Goal: Task Accomplishment & Management: Manage account settings

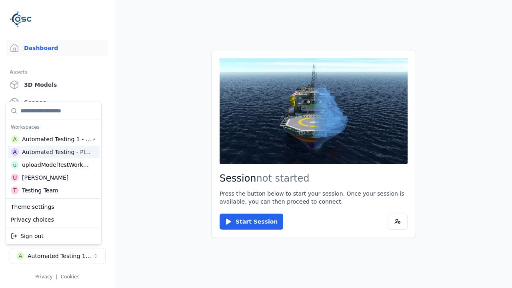
click at [53, 152] on div "Automated Testing - Playwright" at bounding box center [56, 152] width 69 height 8
click at [256, 144] on html "Support Dashboard Assets 3D Models Scenes Datasets Recordings Support Documenta…" at bounding box center [256, 144] width 512 height 288
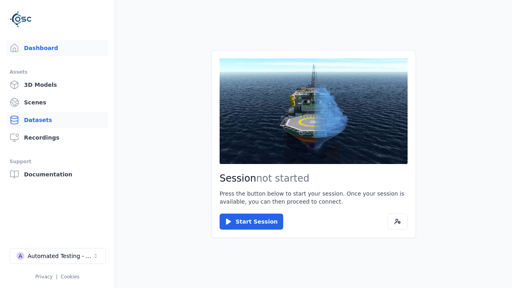
click at [57, 120] on link "Datasets" at bounding box center [57, 120] width 102 height 16
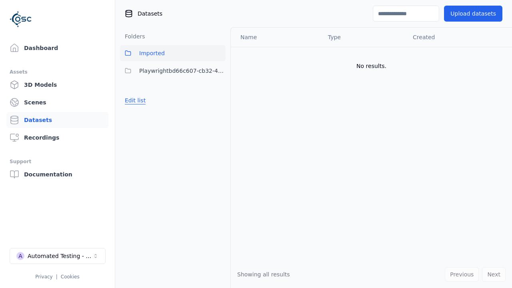
click at [57, 120] on link "Datasets" at bounding box center [57, 120] width 102 height 16
click at [134, 100] on button "Edit list" at bounding box center [135, 100] width 30 height 14
click at [141, 100] on link "Create folder" at bounding box center [143, 100] width 37 height 8
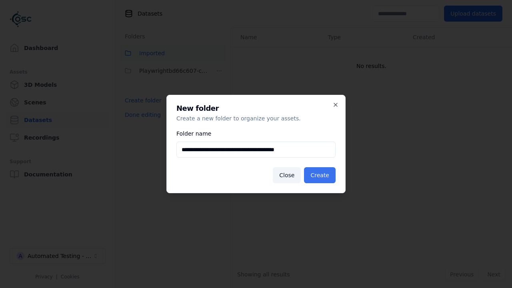
type input "**********"
click at [321, 175] on button "Create" at bounding box center [320, 175] width 32 height 16
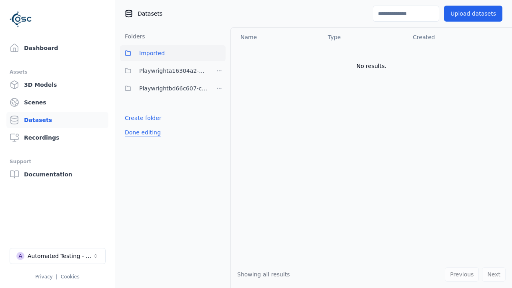
click at [141, 133] on button "Done editing" at bounding box center [143, 132] width 46 height 14
click at [134, 125] on button "Done editing" at bounding box center [143, 132] width 46 height 14
click at [219, 71] on html "Support Dashboard Assets 3D Models Scenes Datasets Recordings Support Documenta…" at bounding box center [256, 144] width 512 height 288
click at [256, 144] on html "Support Dashboard Assets 3D Models Scenes Datasets Recordings Support Documenta…" at bounding box center [256, 144] width 512 height 288
click at [141, 133] on button "Done editing" at bounding box center [143, 132] width 46 height 14
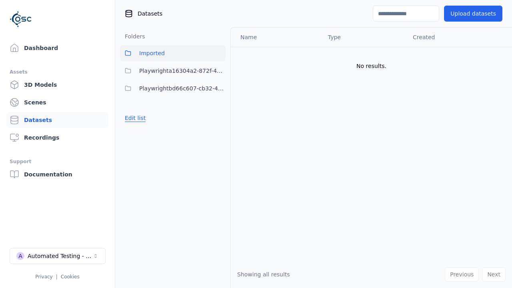
click at [134, 118] on button "Edit list" at bounding box center [135, 118] width 30 height 14
click at [219, 71] on html "Support Dashboard Assets 3D Models Scenes Datasets Recordings Support Documenta…" at bounding box center [256, 144] width 512 height 288
click at [219, 112] on div "Delete" at bounding box center [222, 112] width 54 height 13
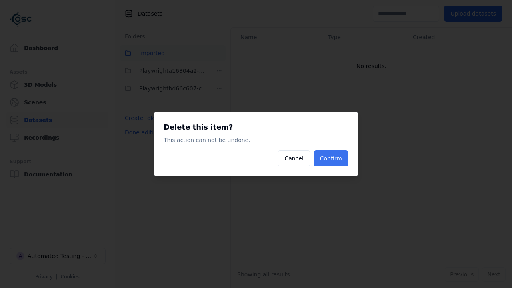
click at [332, 159] on button "Confirm" at bounding box center [331, 159] width 35 height 16
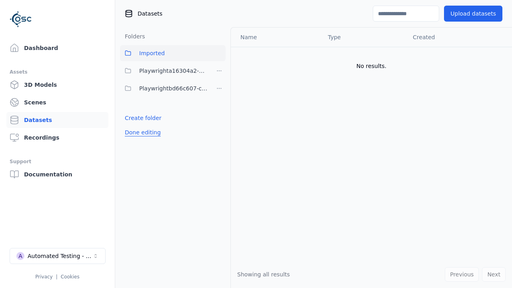
click at [141, 125] on button "Done editing" at bounding box center [143, 132] width 46 height 14
